Goal: Transaction & Acquisition: Subscribe to service/newsletter

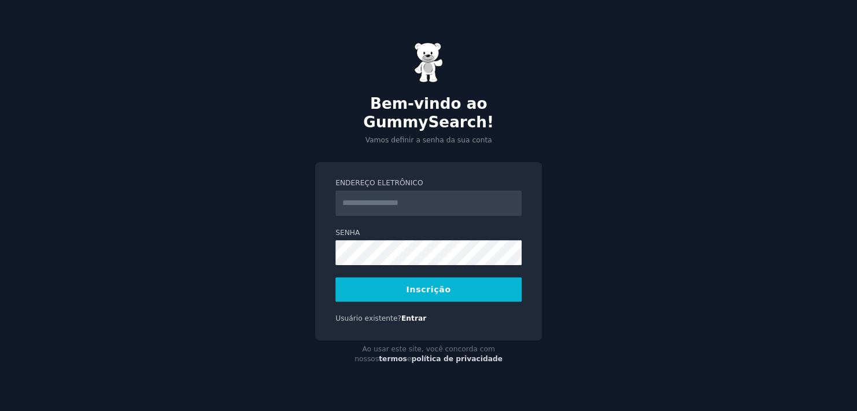
click at [415, 195] on input "Endereço eletrônico" at bounding box center [428, 202] width 186 height 25
type input "**********"
click at [318, 243] on div "**********" at bounding box center [428, 251] width 227 height 178
click at [467, 285] on button "Inscrição" at bounding box center [428, 289] width 186 height 24
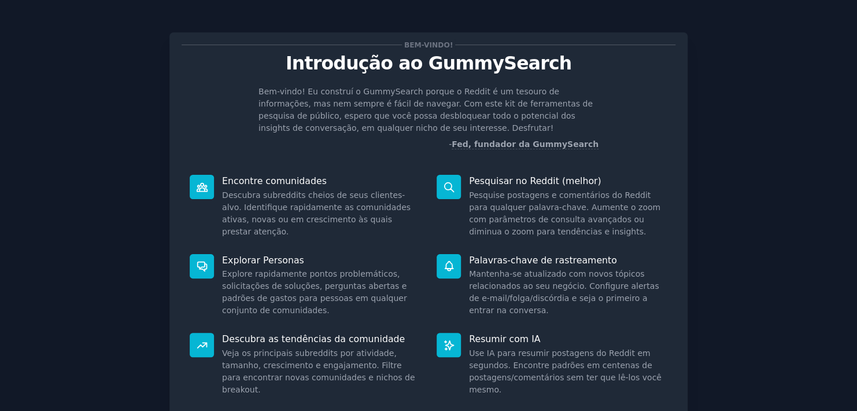
drag, startPoint x: 303, startPoint y: 199, endPoint x: 293, endPoint y: 193, distance: 11.7
click at [303, 199] on dd "Descubra subreddits cheios de seus clientes-alvo. Identifique rapidamente as co…" at bounding box center [321, 213] width 198 height 49
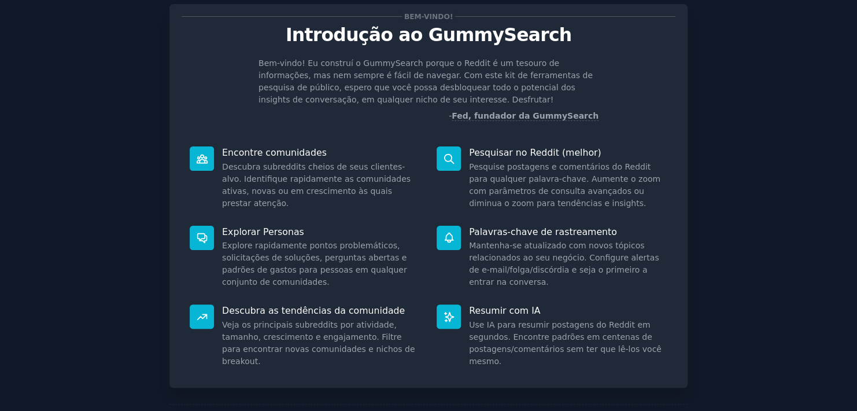
scroll to position [90, 0]
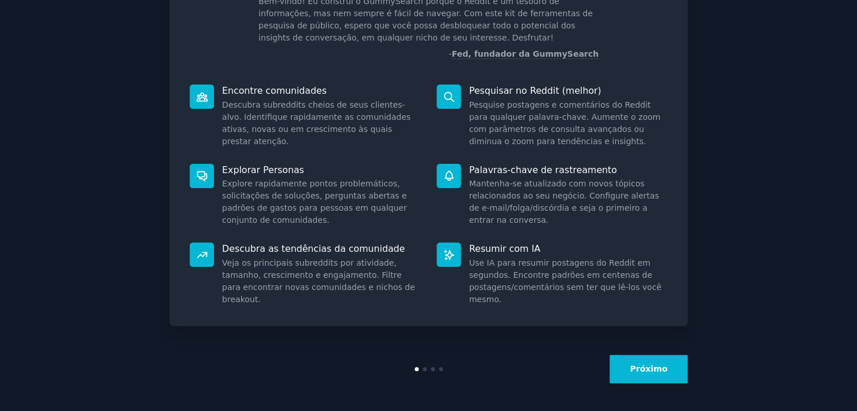
click at [659, 371] on button "Próximo" at bounding box center [648, 368] width 78 height 28
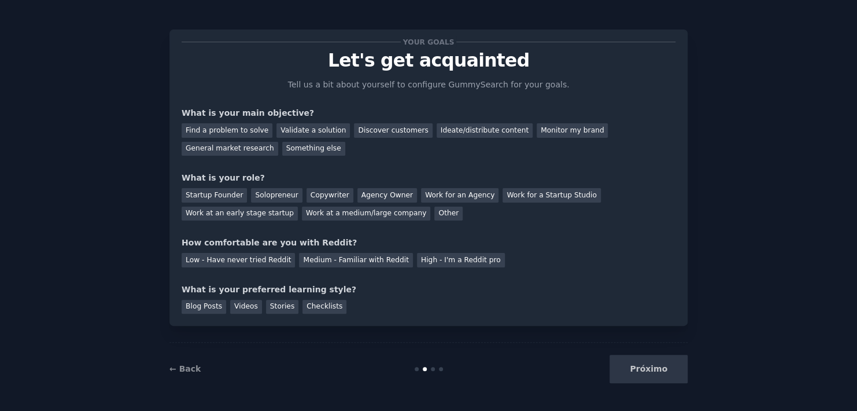
scroll to position [15, 0]
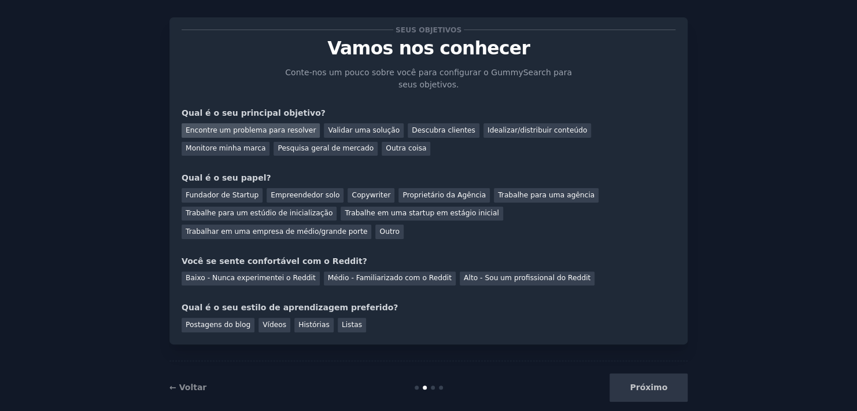
click at [257, 130] on div "Encontre um problema para resolver" at bounding box center [251, 130] width 138 height 14
click at [490, 134] on div "Idealizar/distribuir conteúdo" at bounding box center [537, 130] width 108 height 14
click at [259, 129] on div "Encontre um problema para resolver" at bounding box center [251, 130] width 138 height 14
click at [221, 194] on div "Fundador de Startup" at bounding box center [222, 195] width 81 height 14
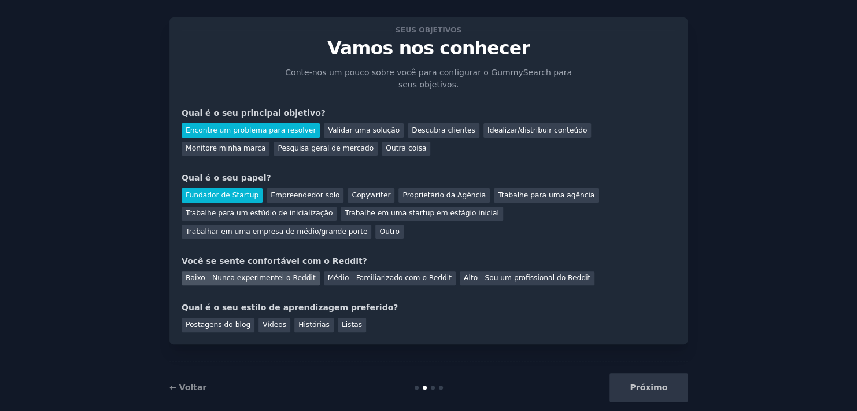
click at [262, 271] on div "Baixo - Nunca experimentei o Reddit" at bounding box center [251, 278] width 138 height 14
click at [264, 317] on div "Vídeos" at bounding box center [274, 324] width 32 height 14
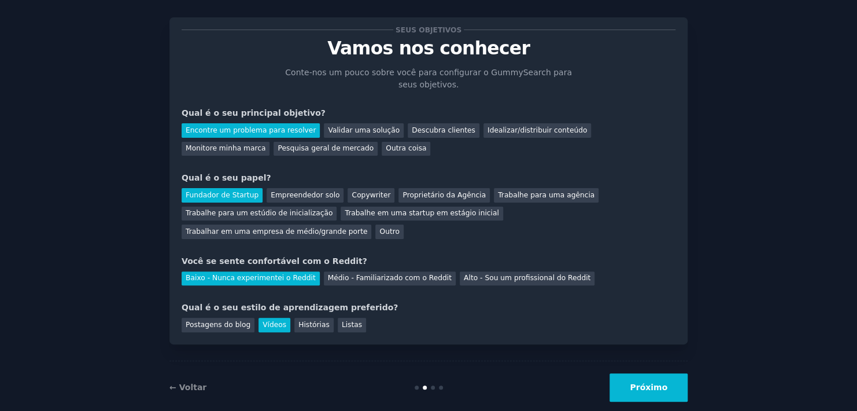
click at [637, 373] on button "Próximo" at bounding box center [648, 387] width 78 height 28
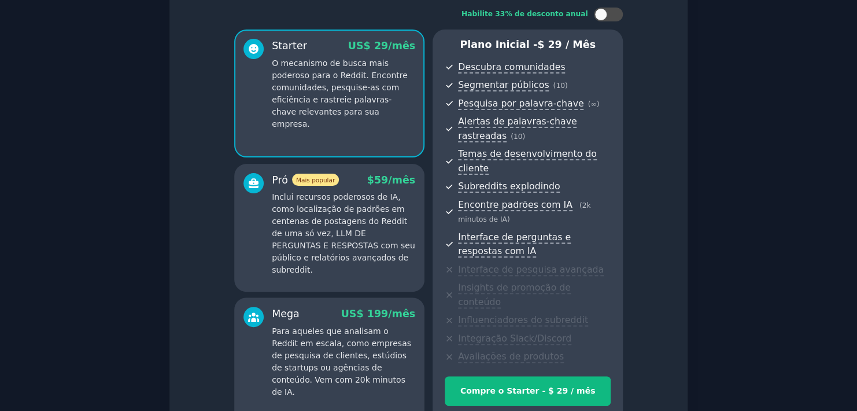
scroll to position [169, 0]
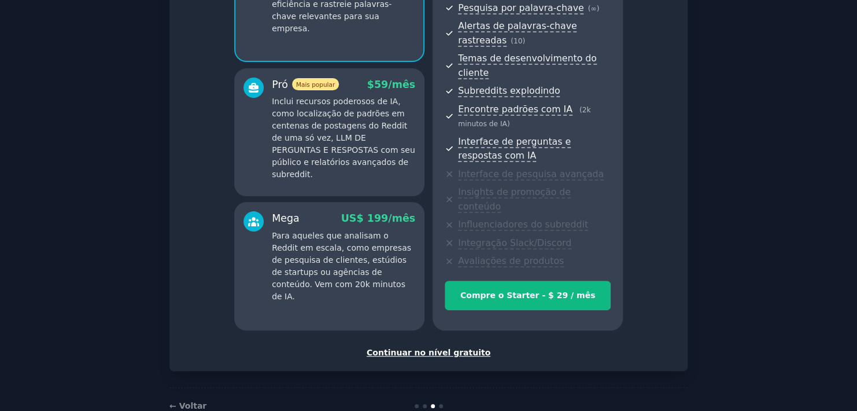
click at [447, 346] on div "Continuar no nível gratuito" at bounding box center [429, 352] width 494 height 12
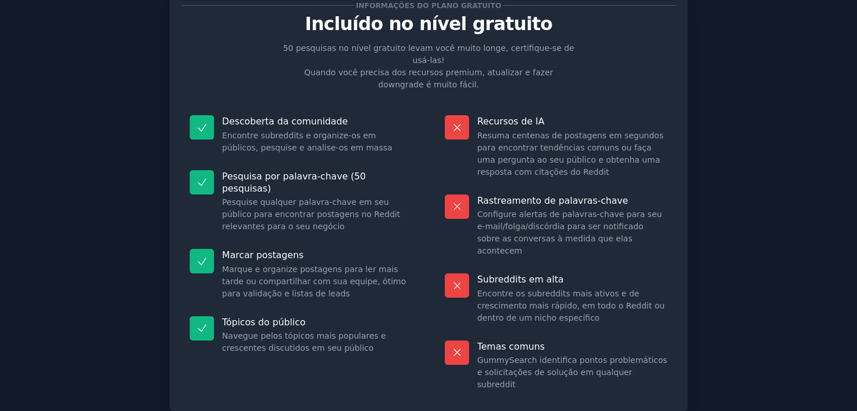
scroll to position [88, 0]
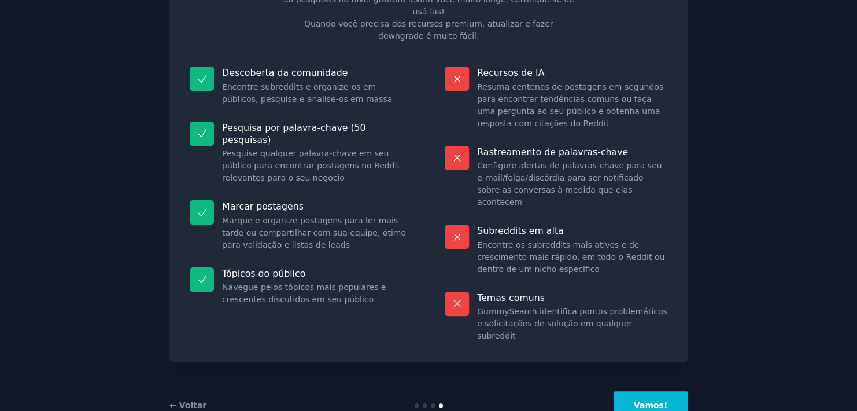
click at [661, 391] on button "Vamos!" at bounding box center [650, 405] width 74 height 28
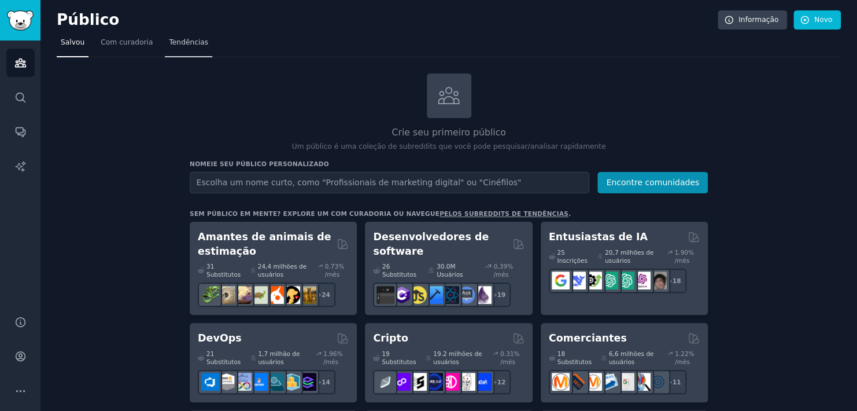
click at [178, 46] on span "Tendências" at bounding box center [188, 43] width 39 height 10
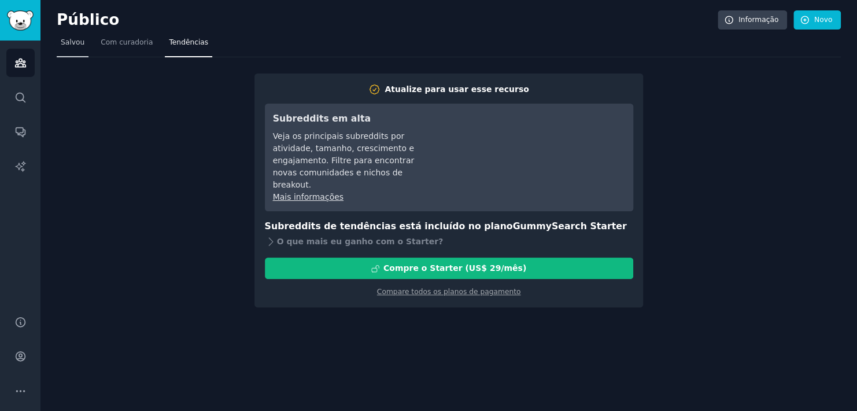
click at [70, 42] on span "Salvou" at bounding box center [73, 43] width 24 height 10
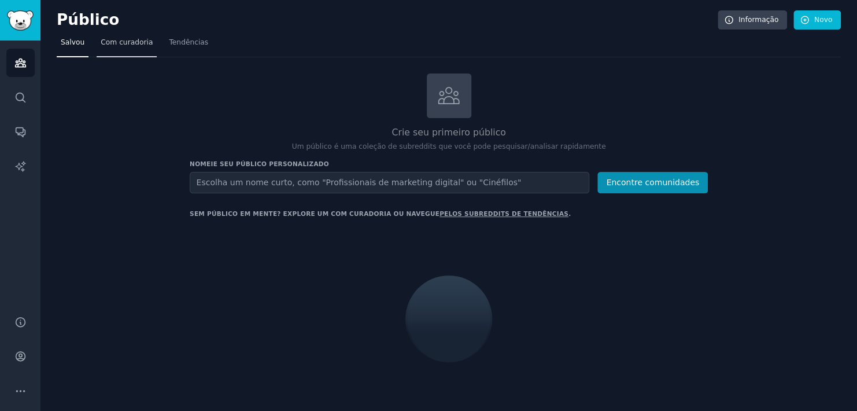
click at [109, 43] on span "Com curadoria" at bounding box center [127, 43] width 52 height 10
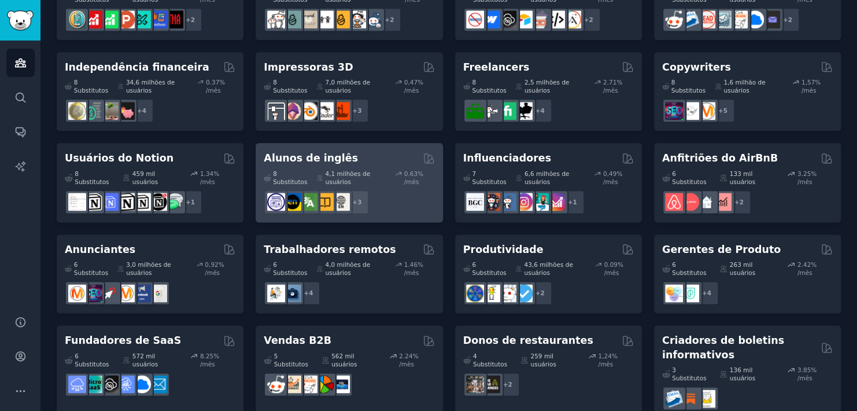
scroll to position [615, 0]
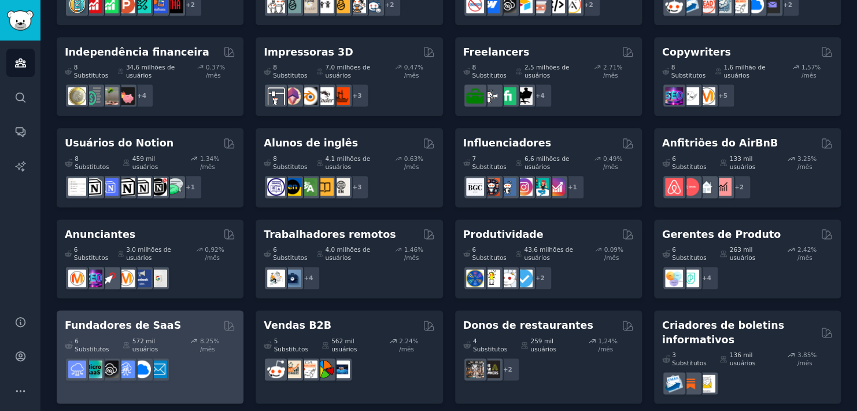
click at [184, 323] on div "Fundadores de SaaS" at bounding box center [150, 325] width 171 height 14
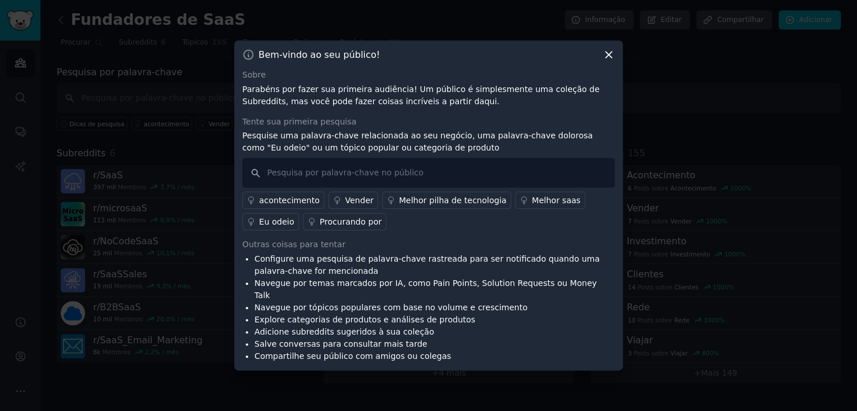
click at [533, 206] on div "Melhor saas" at bounding box center [556, 200] width 49 height 12
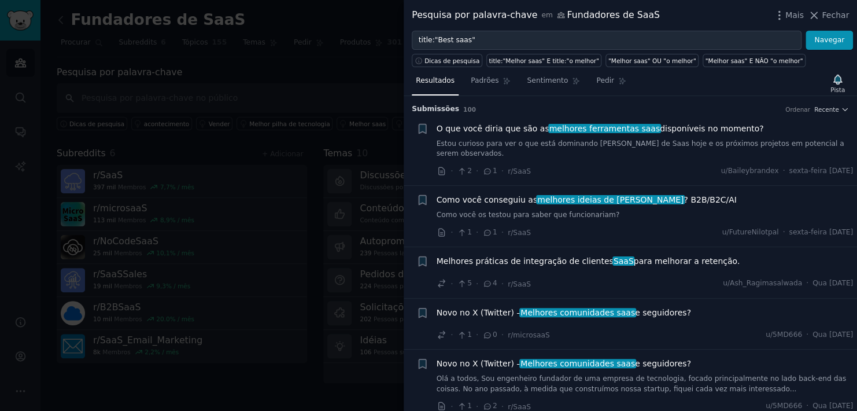
click at [480, 194] on span "Como você conseguiu as melhores ideias de [PERSON_NAME] ? B2B/B2C/AI" at bounding box center [587, 200] width 300 height 12
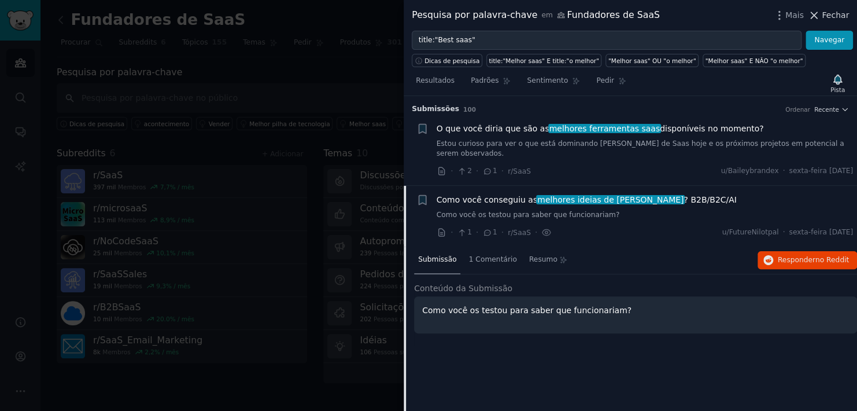
click at [820, 14] on icon at bounding box center [814, 15] width 12 height 12
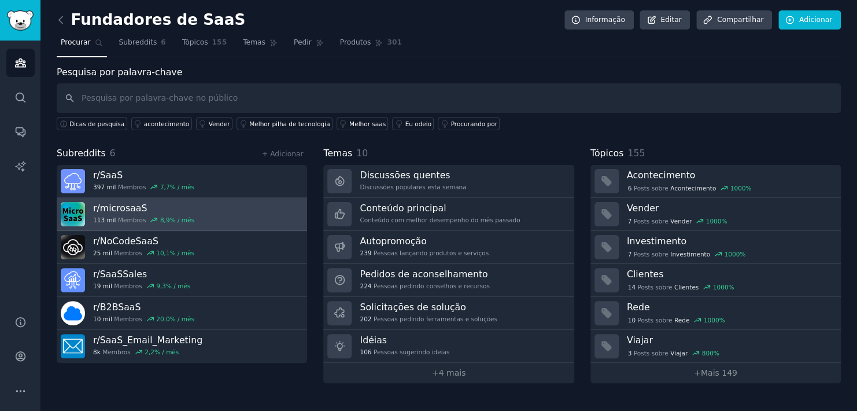
click at [235, 214] on link "r/microsaaS 113 mil Membros 8,9% / mês" at bounding box center [182, 214] width 250 height 33
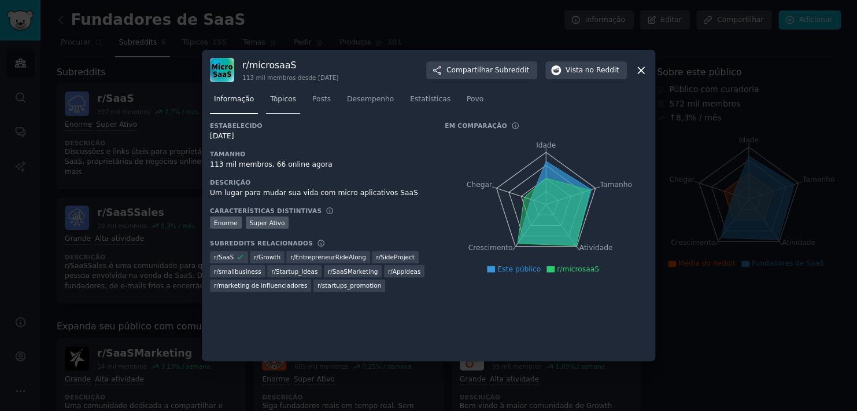
click at [285, 105] on link "Tópicos" at bounding box center [283, 102] width 34 height 24
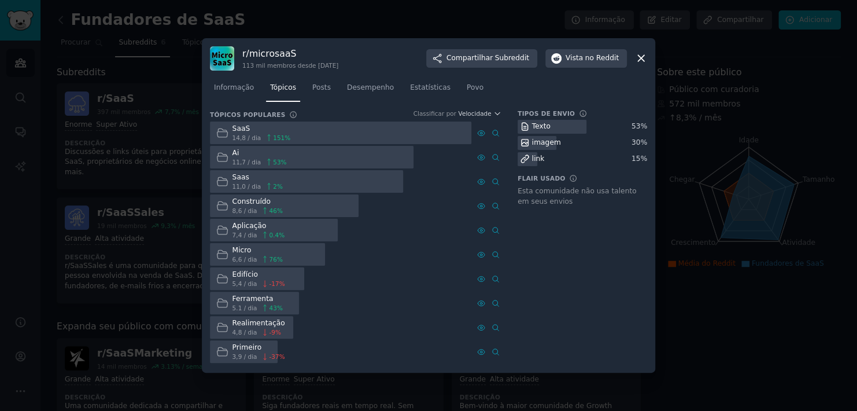
click at [324, 130] on div at bounding box center [340, 132] width 261 height 23
click at [317, 91] on span "Posts" at bounding box center [321, 88] width 19 height 10
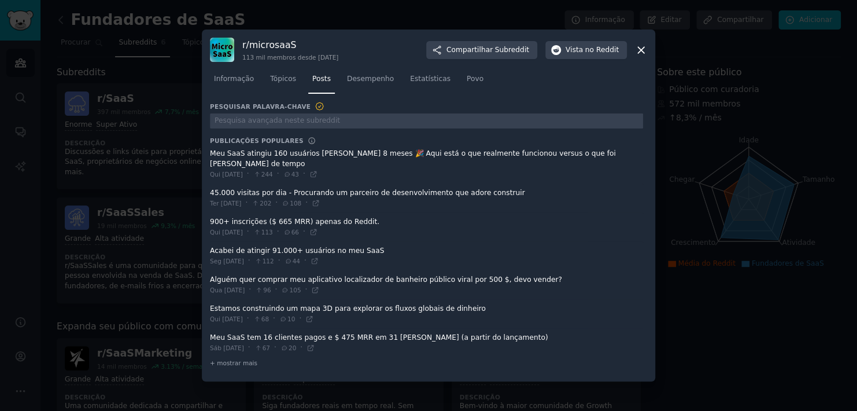
click at [249, 161] on span at bounding box center [426, 164] width 433 height 39
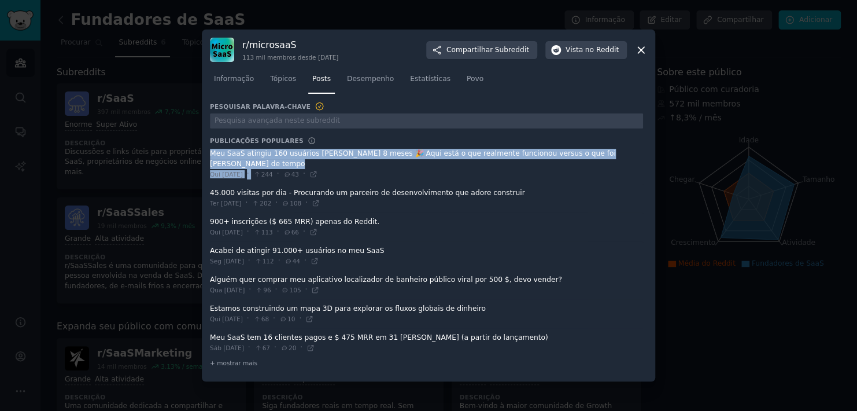
drag, startPoint x: 216, startPoint y: 161, endPoint x: 262, endPoint y: 171, distance: 47.3
click at [262, 171] on div "Meu SaaS atingiu 160 usuários [PERSON_NAME] 8 meses 🎉 Aqui está o que realmente…" at bounding box center [426, 164] width 433 height 31
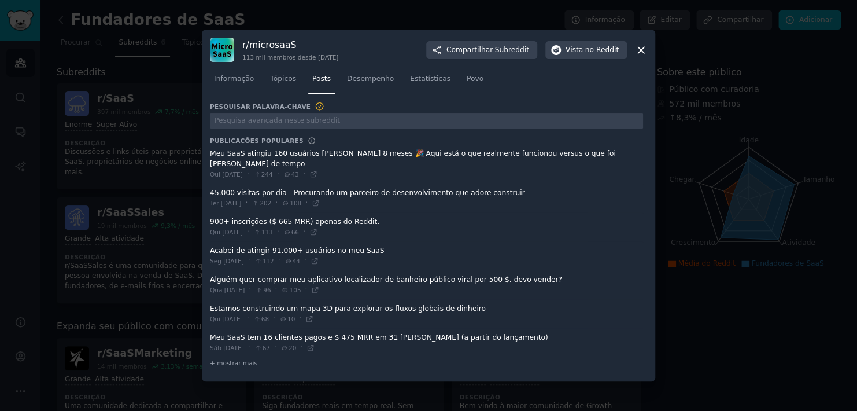
drag, startPoint x: 262, startPoint y: 171, endPoint x: 311, endPoint y: 169, distance: 48.6
click at [311, 169] on div "Qui [DATE] · 244 · 43 ·" at bounding box center [264, 174] width 108 height 10
click at [317, 170] on icon at bounding box center [313, 174] width 8 height 8
click at [315, 343] on icon at bounding box center [310, 347] width 8 height 8
click at [641, 56] on icon at bounding box center [641, 50] width 12 height 12
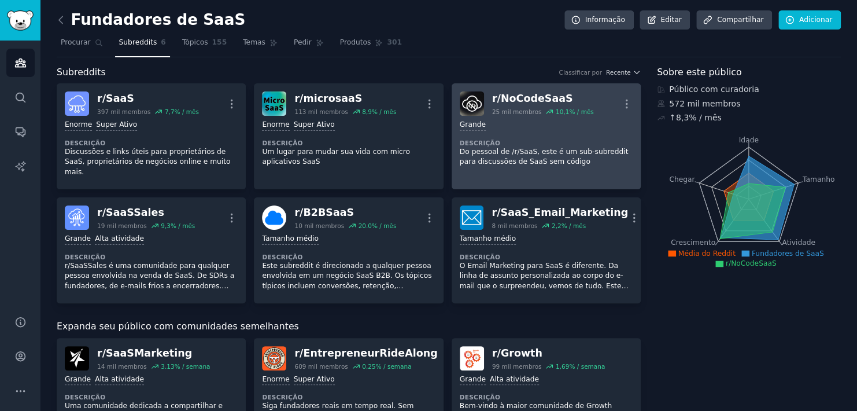
click at [581, 128] on div "Grande" at bounding box center [546, 125] width 173 height 11
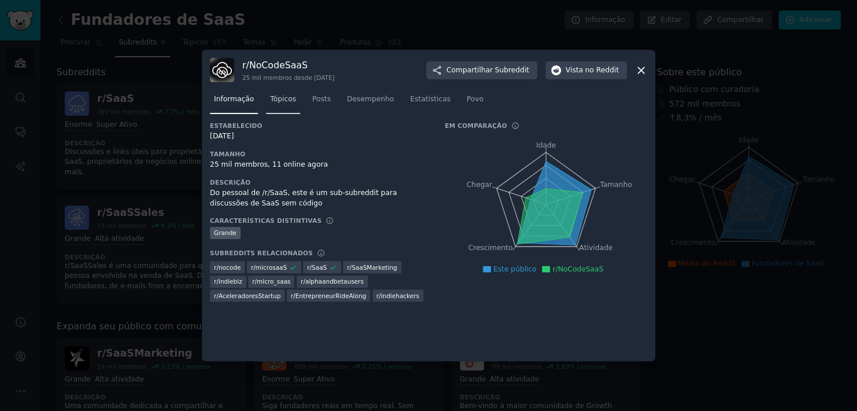
click at [274, 101] on span "Tópicos" at bounding box center [283, 99] width 26 height 10
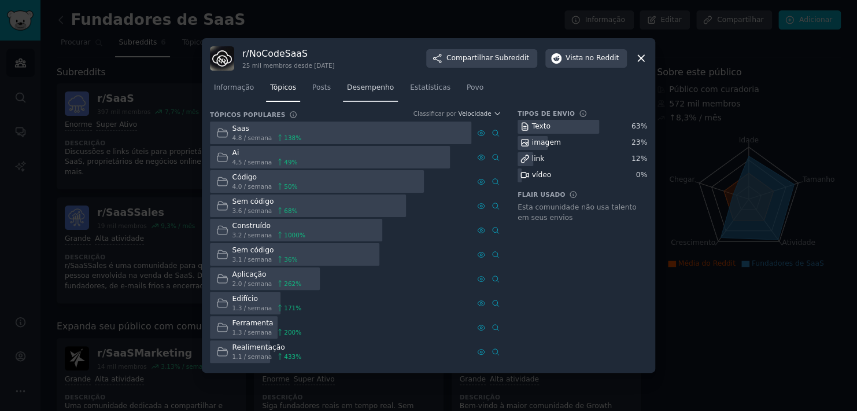
click at [370, 91] on span "Desempenho" at bounding box center [370, 88] width 47 height 10
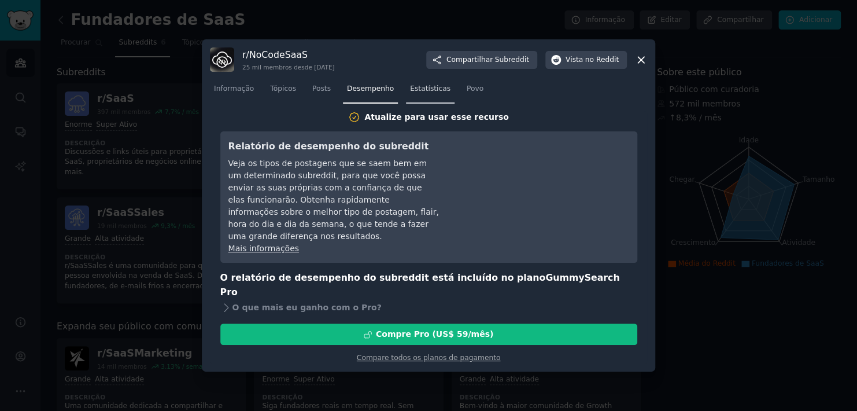
click at [422, 94] on span "Estatísticas" at bounding box center [430, 89] width 40 height 10
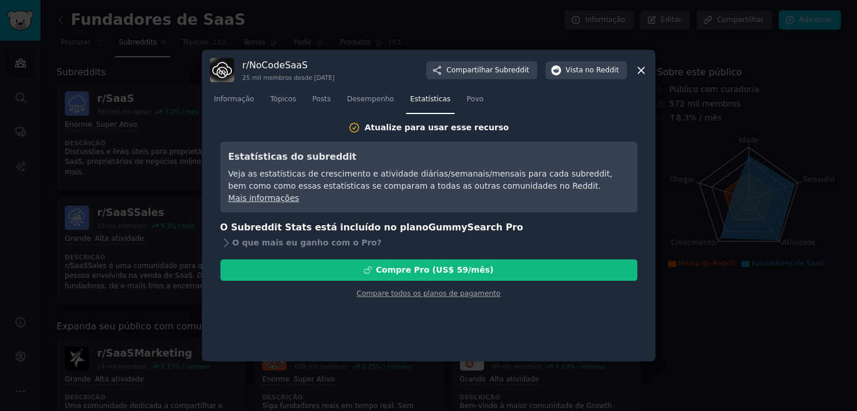
click at [641, 68] on icon at bounding box center [641, 70] width 12 height 12
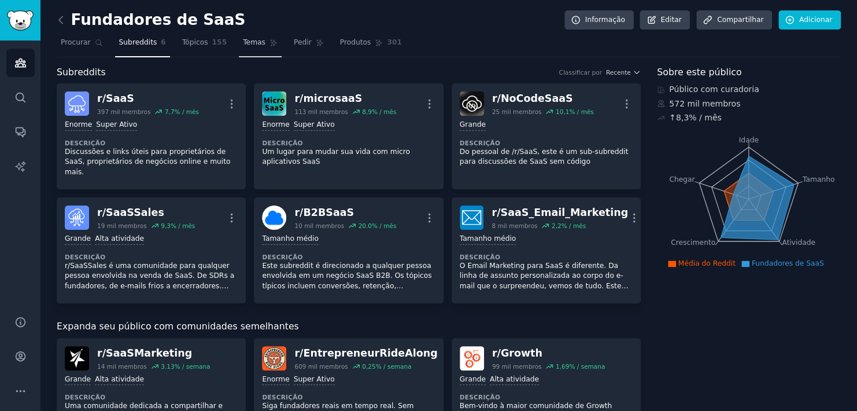
click at [249, 45] on span "Temas" at bounding box center [254, 43] width 23 height 10
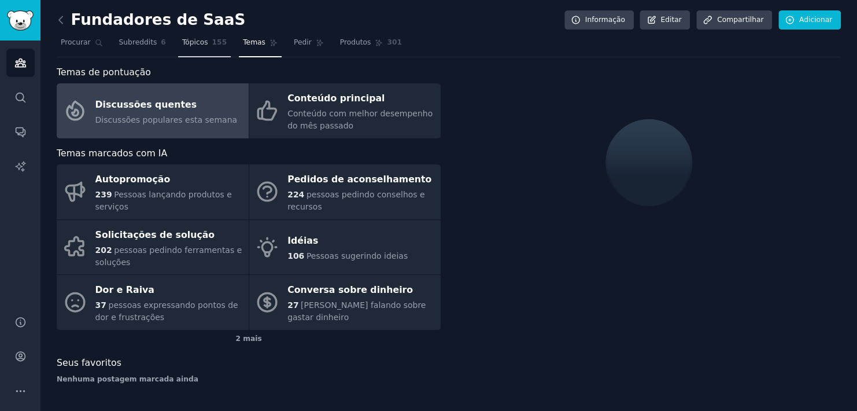
click at [192, 45] on span "Tópicos" at bounding box center [195, 43] width 26 height 10
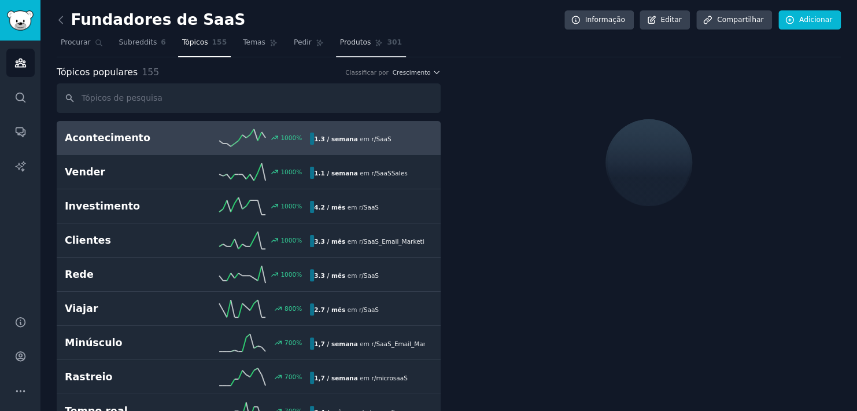
click at [342, 46] on span "Produtos" at bounding box center [355, 43] width 31 height 10
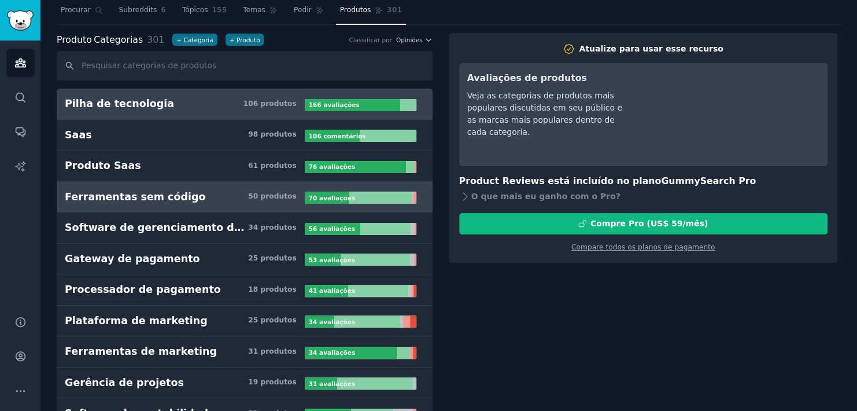
scroll to position [77, 0]
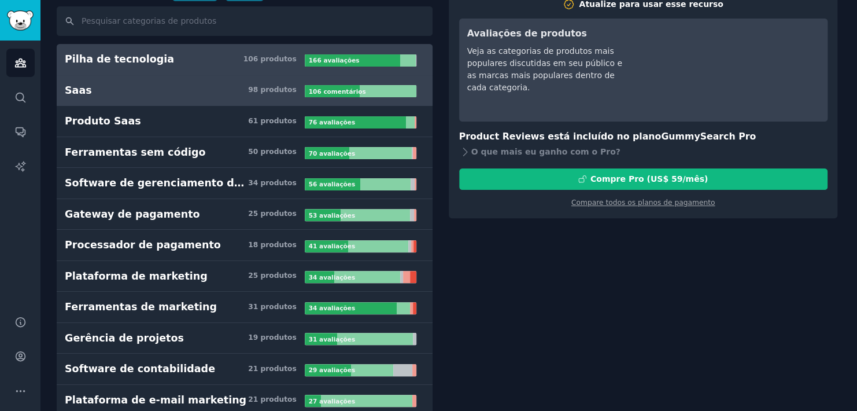
click at [183, 88] on h3 "Saas 98 produtos" at bounding box center [185, 90] width 240 height 14
click at [196, 59] on h3 "Pilha de tecnologia 106 produtos" at bounding box center [185, 59] width 240 height 14
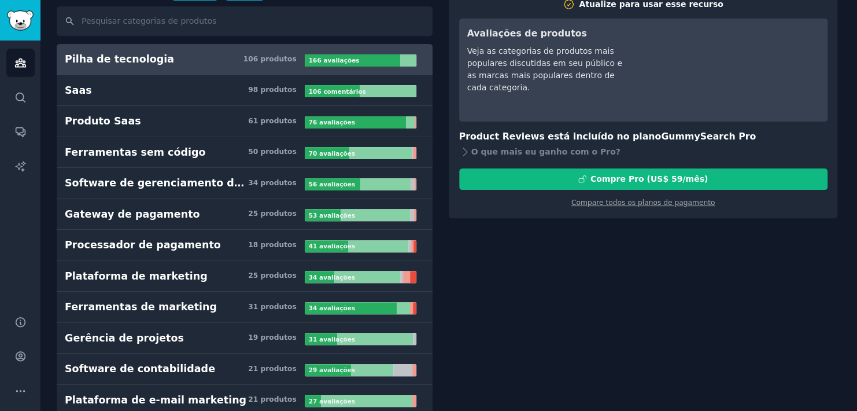
click at [349, 57] on div "166 avaliações" at bounding box center [335, 60] width 61 height 12
